Goal: Transaction & Acquisition: Download file/media

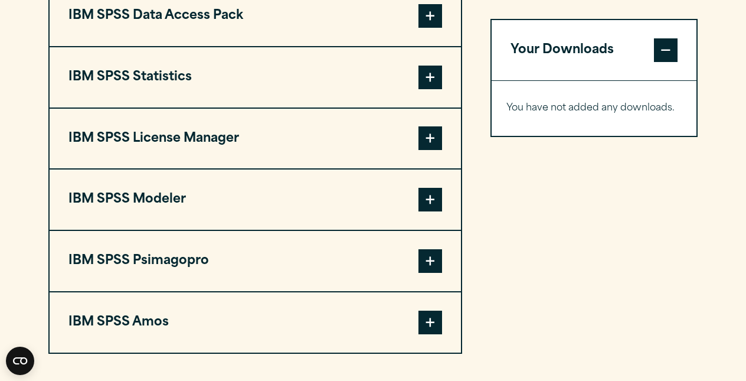
scroll to position [970, 0]
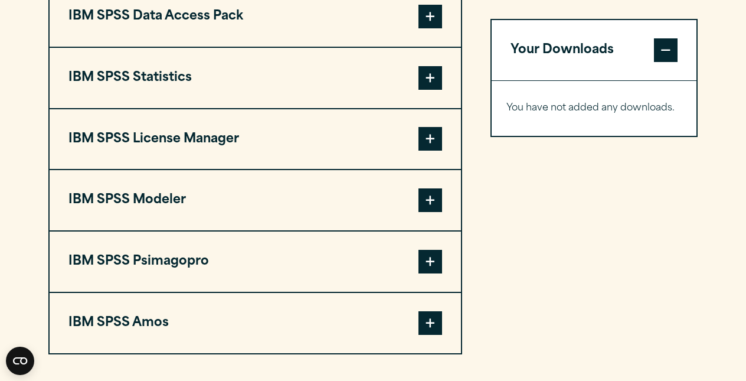
click at [435, 81] on span at bounding box center [430, 78] width 24 height 24
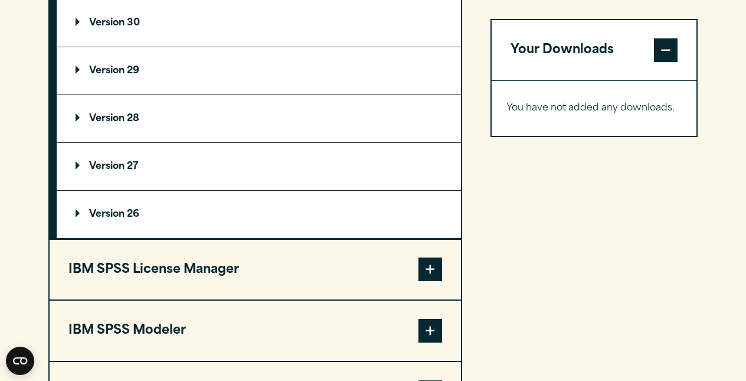
scroll to position [1126, 0]
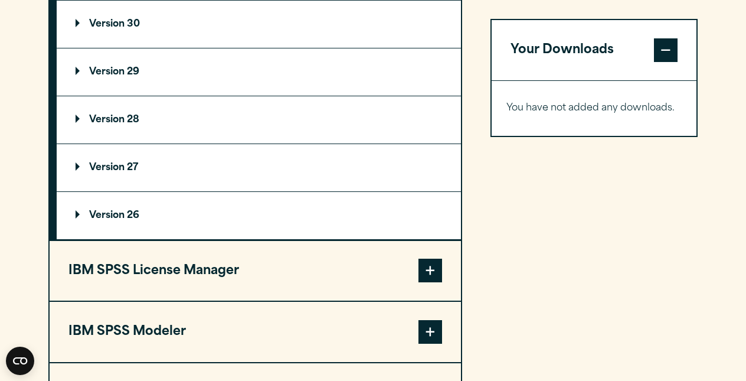
click at [116, 77] on p "Version 29" at bounding box center [108, 71] width 64 height 9
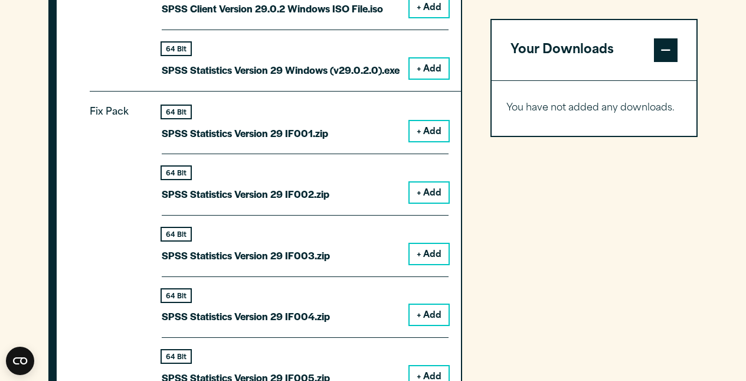
scroll to position [1317, 0]
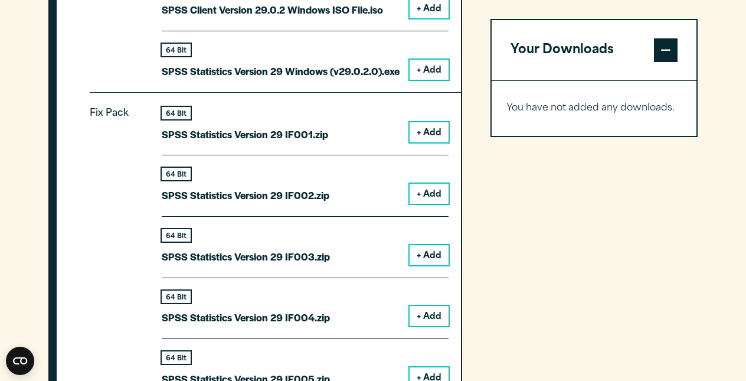
click at [430, 125] on button "+ Add" at bounding box center [428, 132] width 39 height 20
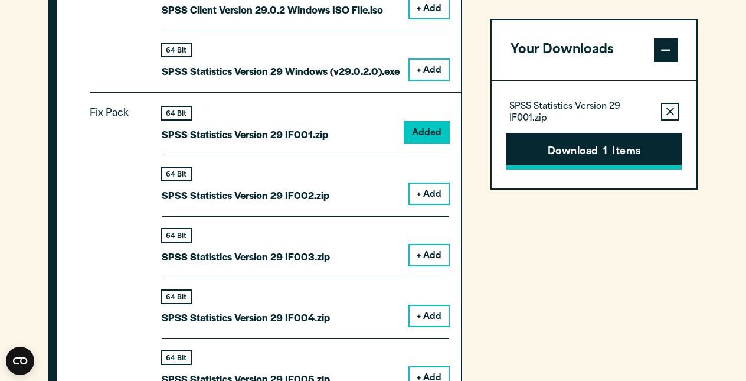
click at [578, 143] on button "Download 1 Items" at bounding box center [593, 151] width 175 height 37
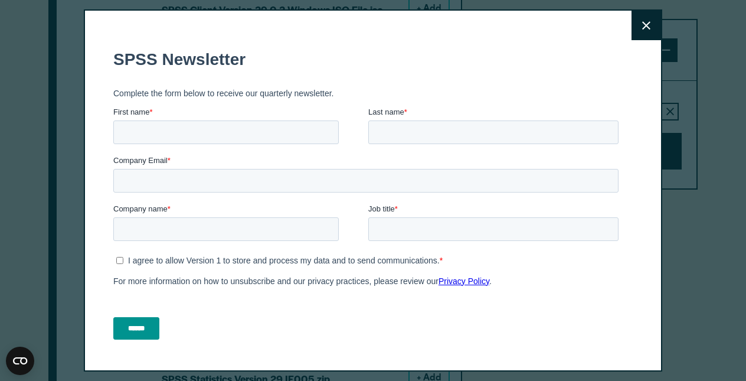
click at [654, 25] on button "Close" at bounding box center [645, 25] width 29 height 29
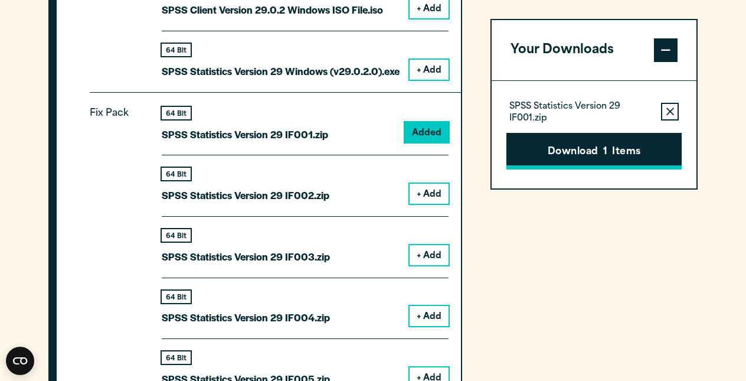
click at [594, 142] on button "Download 1 Items" at bounding box center [593, 151] width 175 height 37
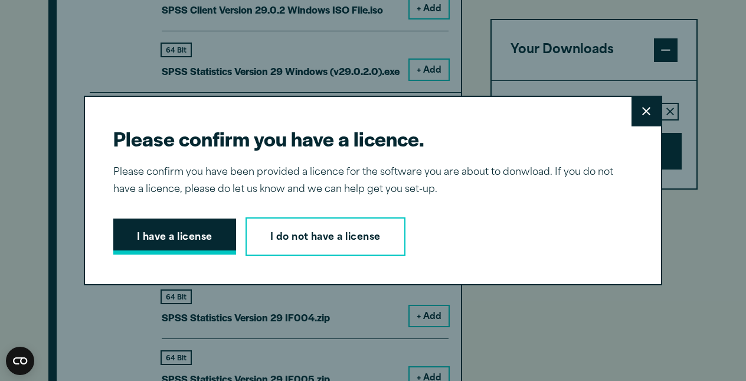
click at [213, 229] on button "I have a license" at bounding box center [174, 236] width 123 height 37
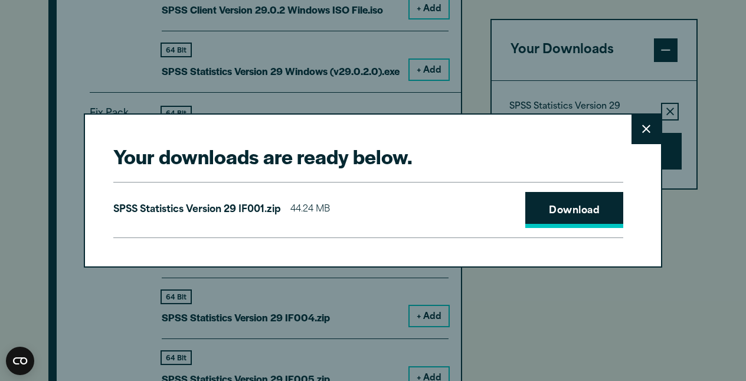
click at [595, 211] on link "Download" at bounding box center [574, 210] width 98 height 37
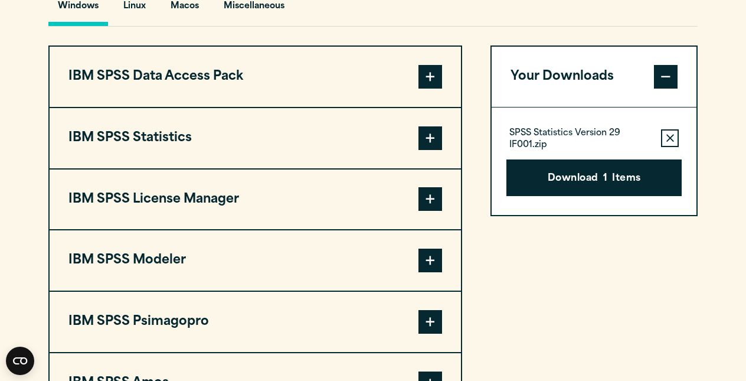
scroll to position [911, 0]
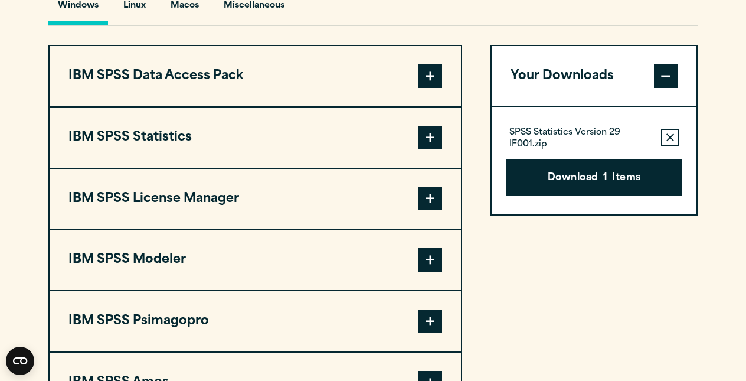
click at [433, 140] on span at bounding box center [430, 138] width 24 height 24
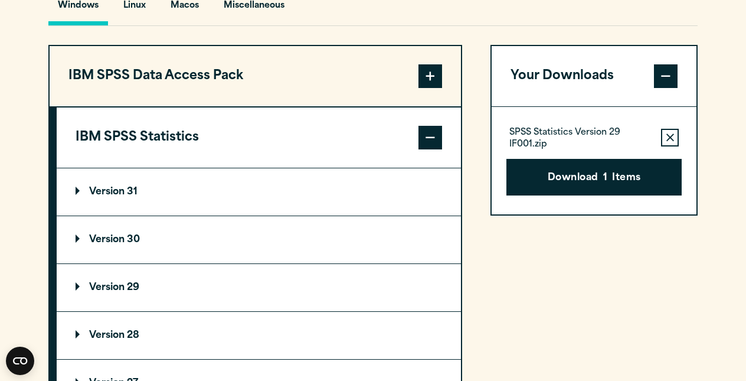
click at [134, 283] on p "Version 29" at bounding box center [108, 287] width 64 height 9
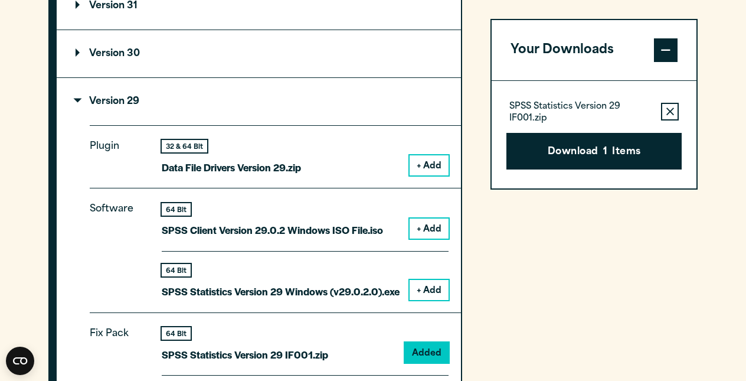
scroll to position [1096, 0]
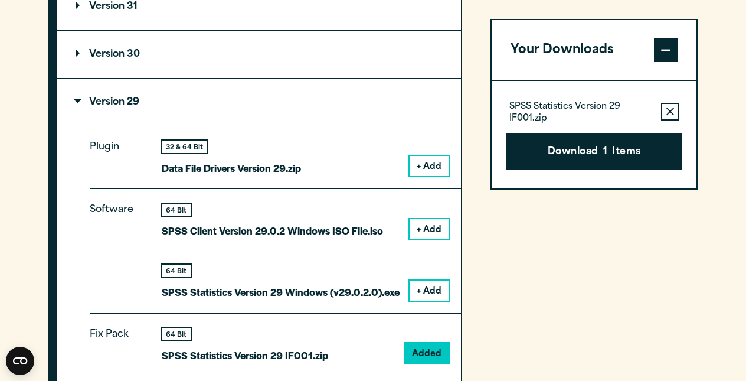
click at [676, 106] on button "Remove this item from your software download list" at bounding box center [670, 112] width 18 height 18
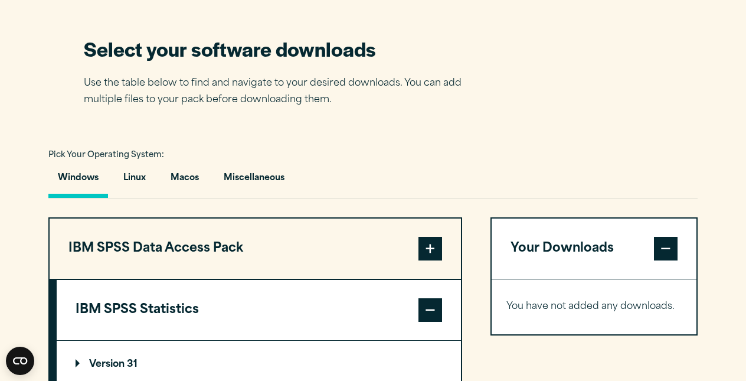
scroll to position [738, 0]
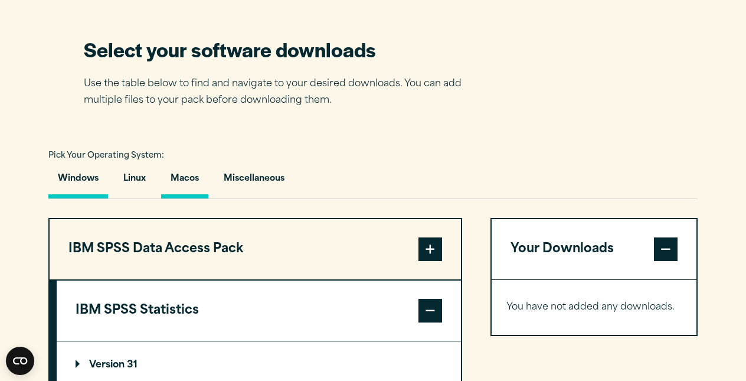
click at [189, 176] on button "Macos" at bounding box center [184, 182] width 47 height 34
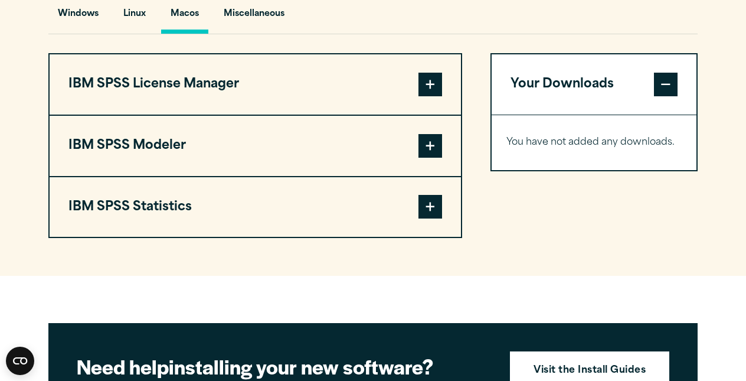
scroll to position [907, 0]
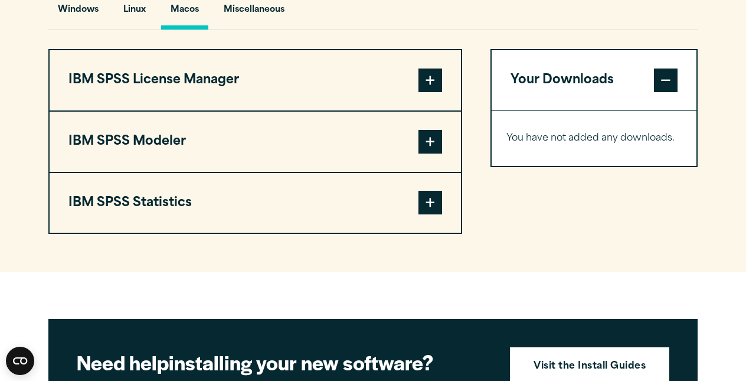
click at [245, 199] on button "IBM SPSS Statistics" at bounding box center [255, 203] width 411 height 60
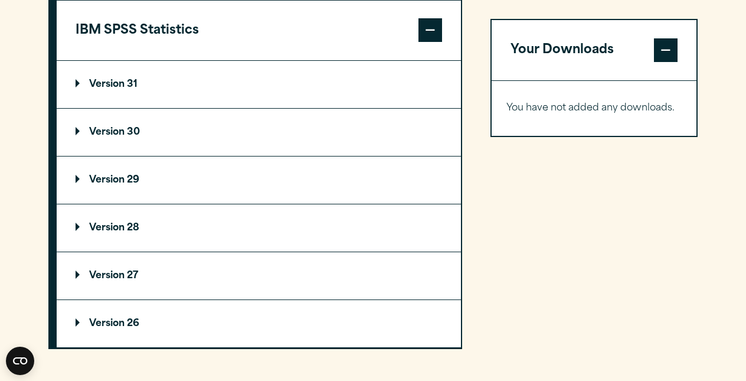
scroll to position [1080, 0]
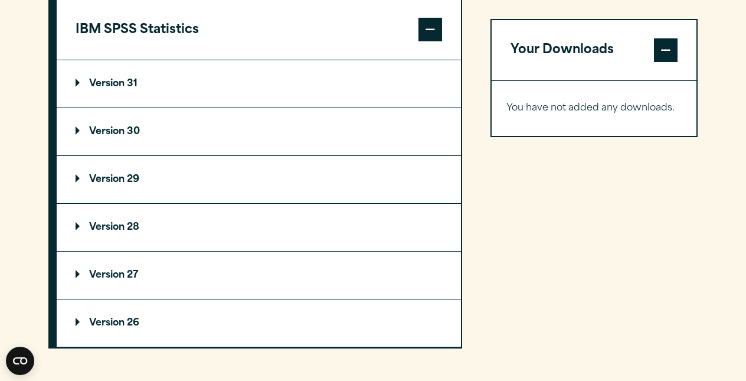
click at [125, 188] on summary "Version 29" at bounding box center [259, 179] width 404 height 47
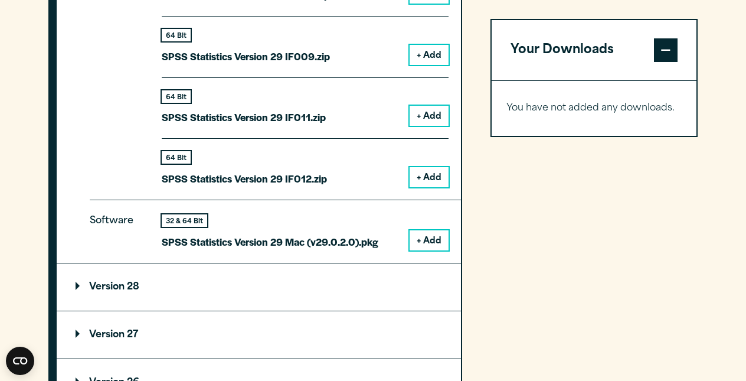
scroll to position [1649, 0]
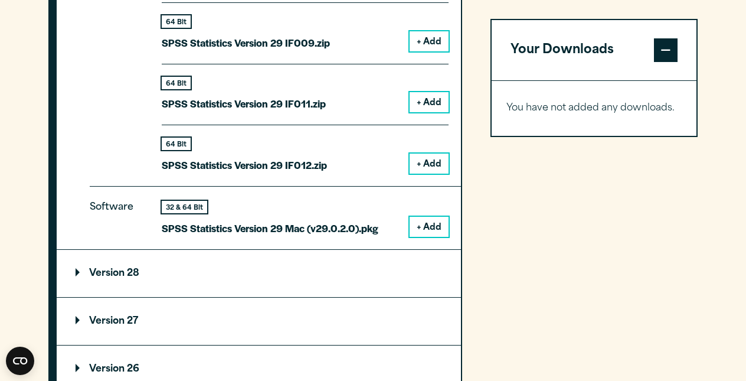
click at [434, 217] on button "+ Add" at bounding box center [428, 227] width 39 height 20
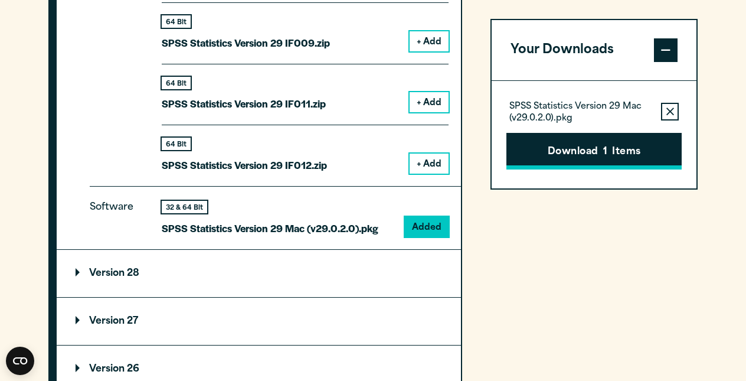
click at [583, 145] on button "Download 1 Items" at bounding box center [593, 151] width 175 height 37
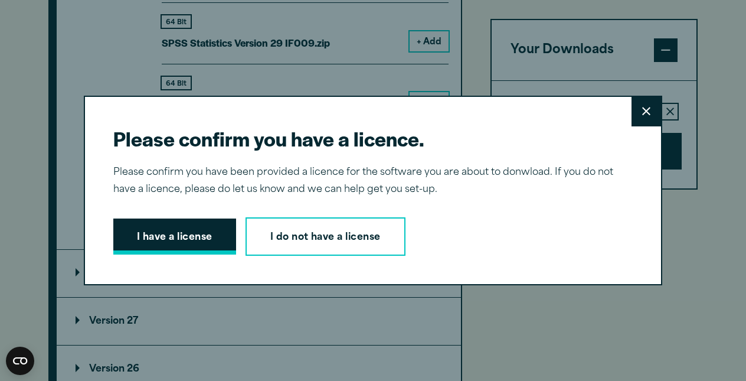
click at [202, 237] on button "I have a license" at bounding box center [174, 236] width 123 height 37
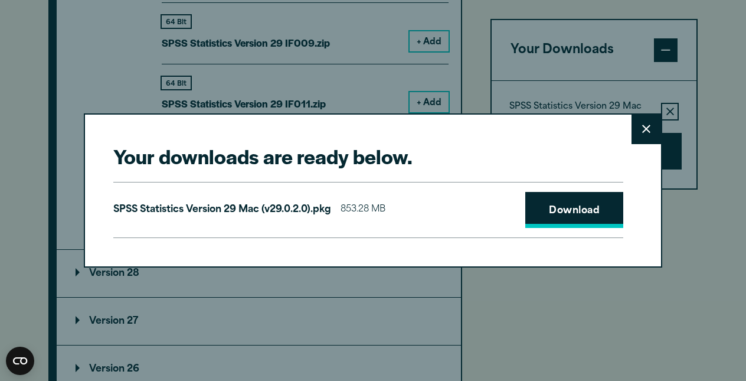
click at [607, 208] on link "Download" at bounding box center [574, 210] width 98 height 37
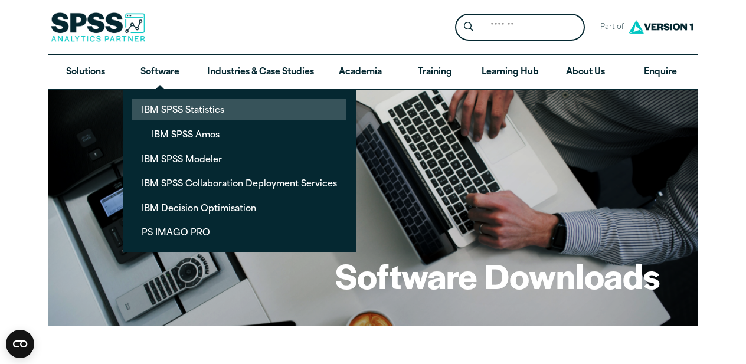
click at [194, 109] on link "IBM SPSS Statistics" at bounding box center [239, 110] width 214 height 22
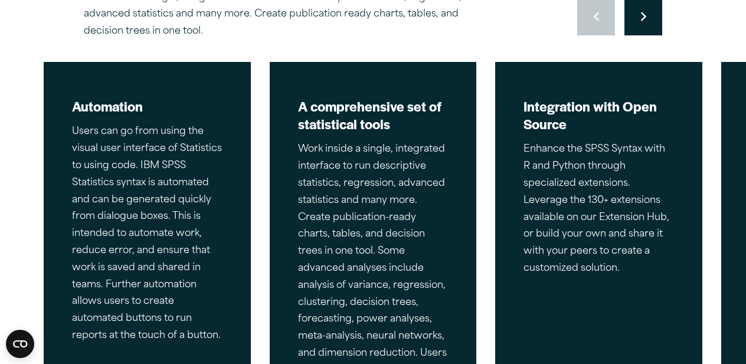
scroll to position [621, 0]
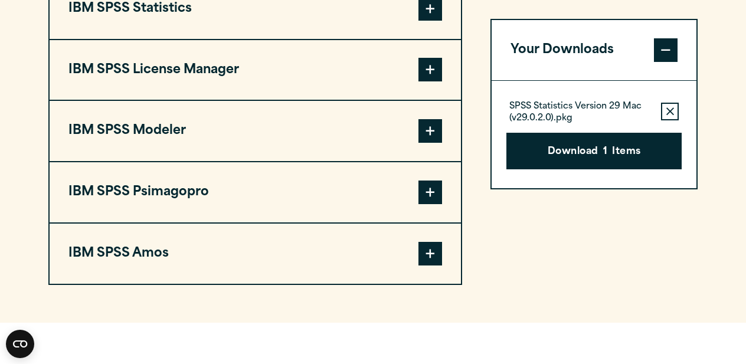
scroll to position [1027, 0]
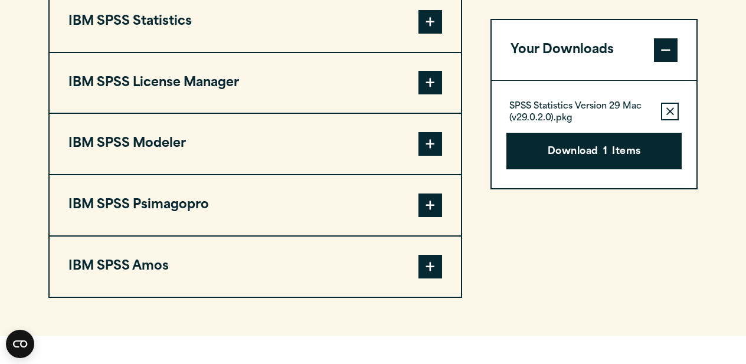
click at [424, 29] on span at bounding box center [430, 22] width 24 height 24
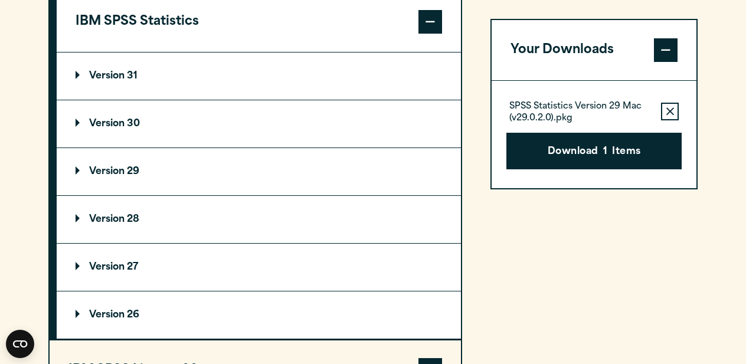
click at [137, 176] on p "Version 29" at bounding box center [108, 171] width 64 height 9
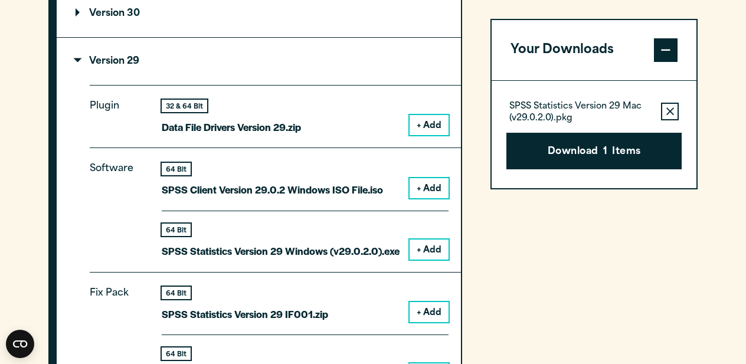
scroll to position [1136, 0]
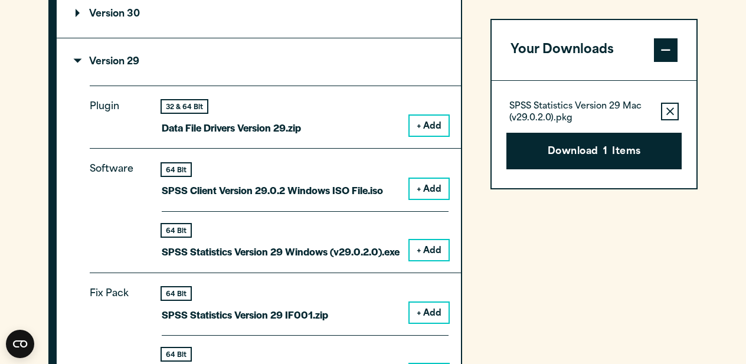
click at [423, 189] on button "+ Add" at bounding box center [428, 189] width 39 height 20
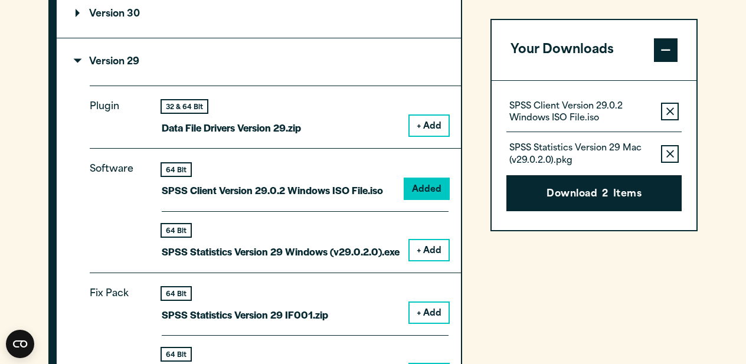
click at [670, 114] on icon "button" at bounding box center [670, 111] width 8 height 8
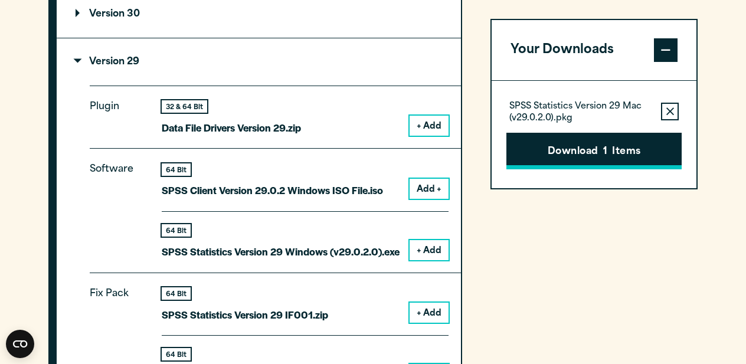
click at [619, 147] on button "Download 1 Items" at bounding box center [593, 151] width 175 height 37
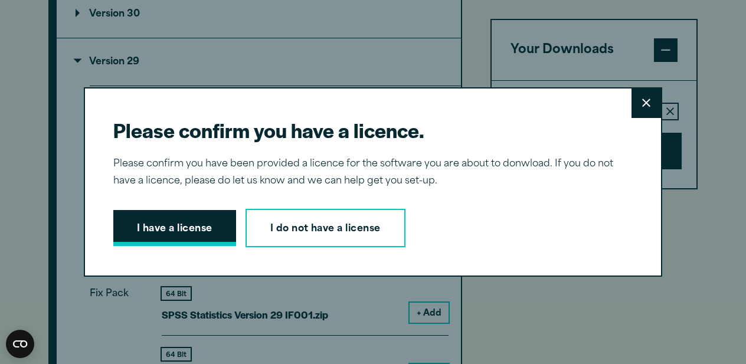
click at [179, 227] on button "I have a license" at bounding box center [174, 228] width 123 height 37
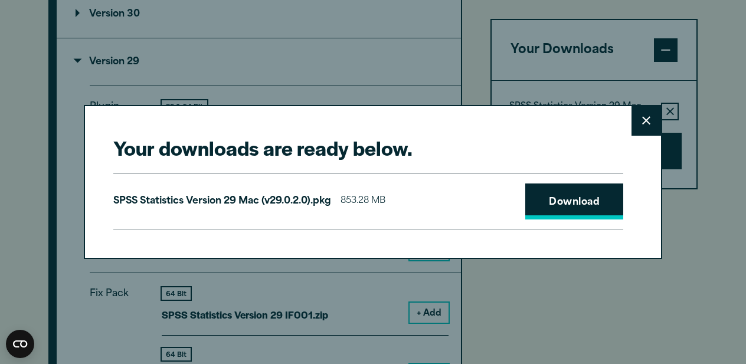
click at [612, 210] on link "Download" at bounding box center [574, 201] width 98 height 37
click at [638, 128] on button "Close" at bounding box center [645, 120] width 29 height 29
